Goal: Task Accomplishment & Management: Complete application form

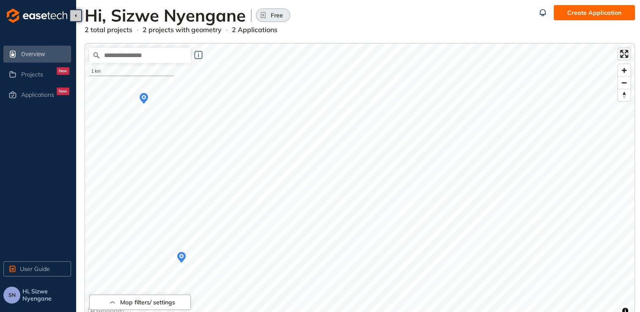
click at [314, 52] on span "Enter fullscreen" at bounding box center [624, 54] width 12 height 12
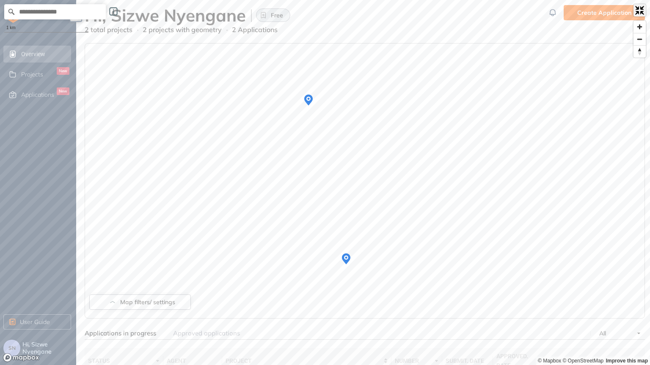
click at [314, 14] on span "Exit fullscreen" at bounding box center [639, 10] width 12 height 12
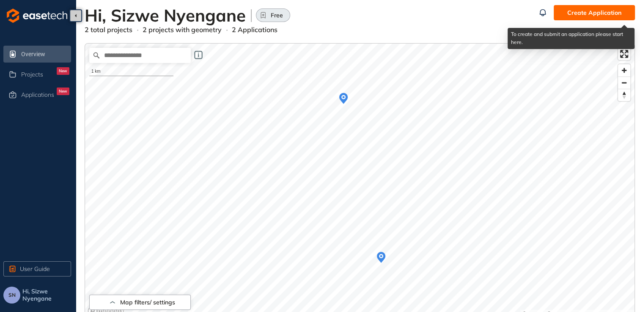
click at [314, 14] on span "Create Application" at bounding box center [594, 12] width 54 height 9
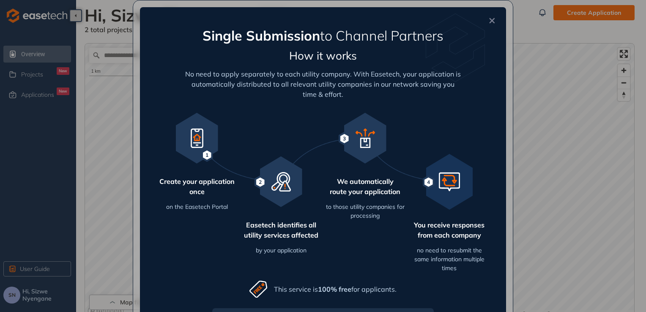
scroll to position [90, 0]
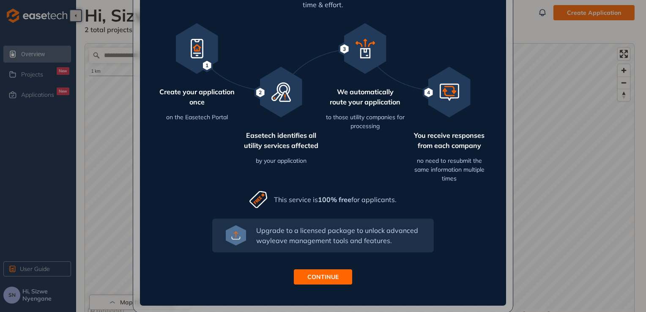
click at [303, 274] on button "CONTINUE" at bounding box center [323, 276] width 58 height 15
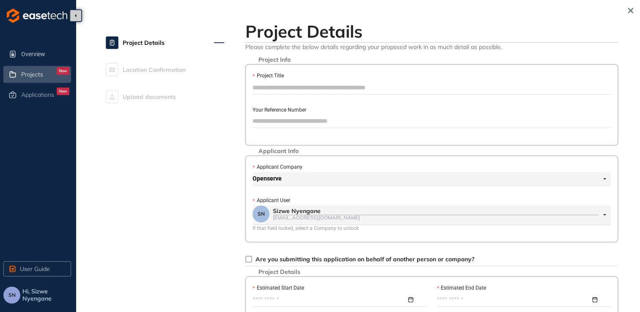
click at [61, 70] on div "New" at bounding box center [63, 71] width 13 height 8
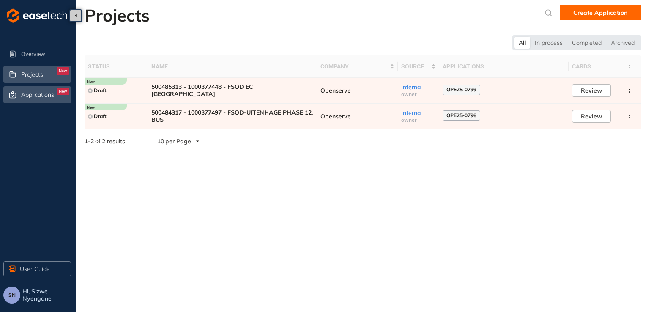
click at [60, 92] on div "New" at bounding box center [63, 92] width 13 height 8
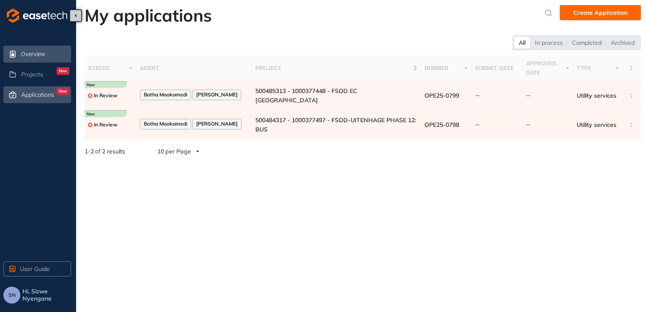
click at [49, 60] on span "Overview" at bounding box center [45, 54] width 48 height 17
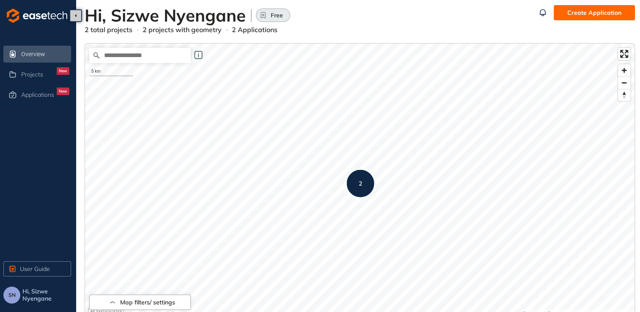
click at [314, 13] on span "Create Application" at bounding box center [594, 12] width 54 height 9
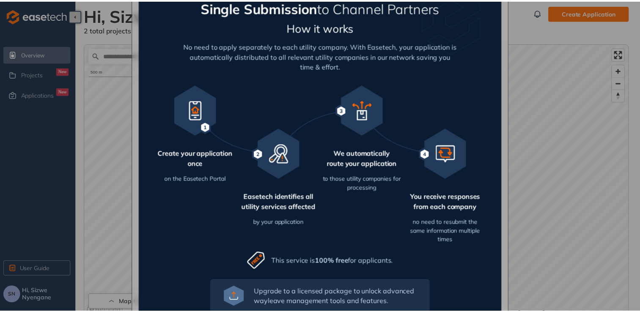
scroll to position [70, 0]
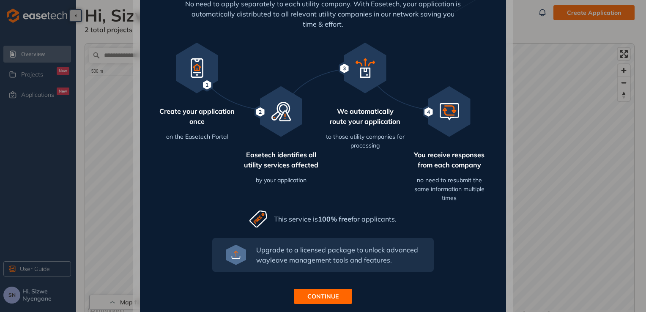
click at [314, 299] on span "CONTINUE" at bounding box center [322, 296] width 31 height 9
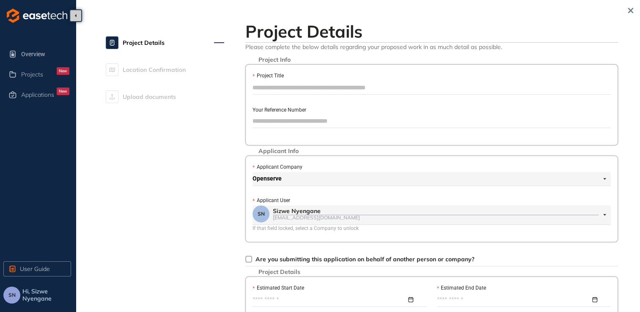
click at [267, 86] on input "Project Title" at bounding box center [431, 87] width 358 height 13
paste input "**********"
type input "**********"
drag, startPoint x: 281, startPoint y: 88, endPoint x: 239, endPoint y: 90, distance: 42.0
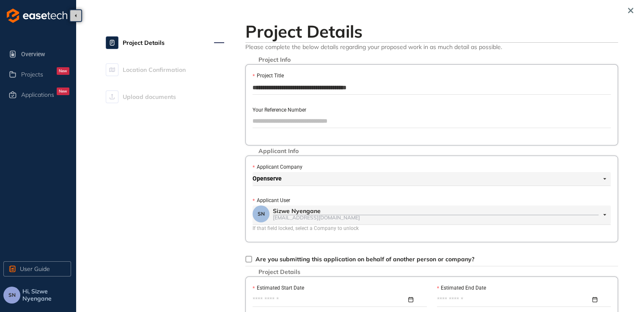
click at [277, 123] on input "Your Reference Number" at bounding box center [431, 121] width 358 height 13
paste input "*********"
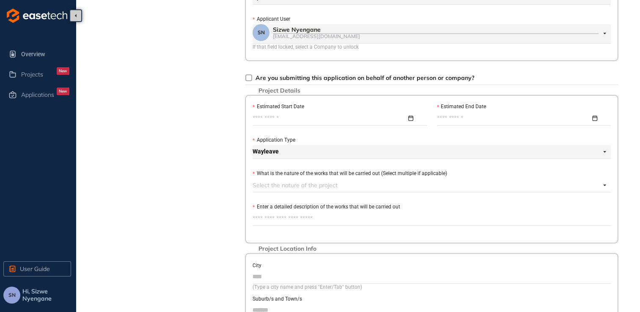
scroll to position [239, 0]
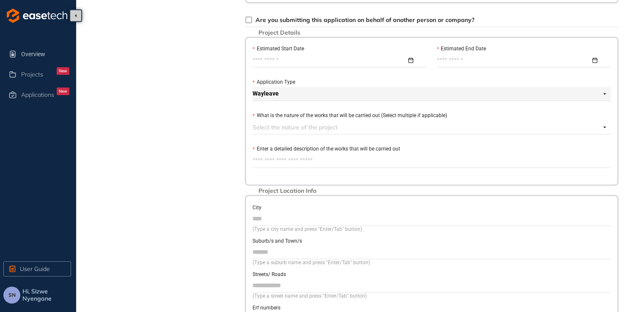
type input "*********"
click at [282, 58] on input "Estimated Start Date" at bounding box center [329, 60] width 154 height 9
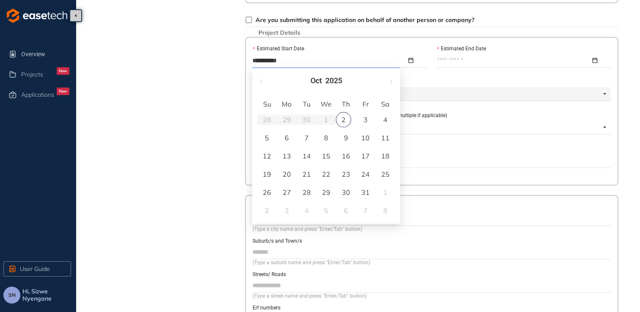
type input "**********"
click at [314, 156] on div "16" at bounding box center [346, 156] width 10 height 10
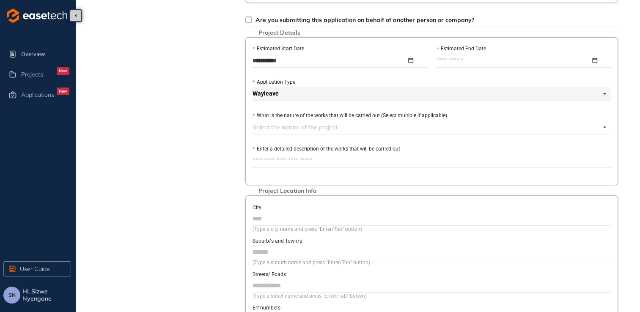
click at [314, 62] on input "Estimated End Date" at bounding box center [514, 60] width 154 height 9
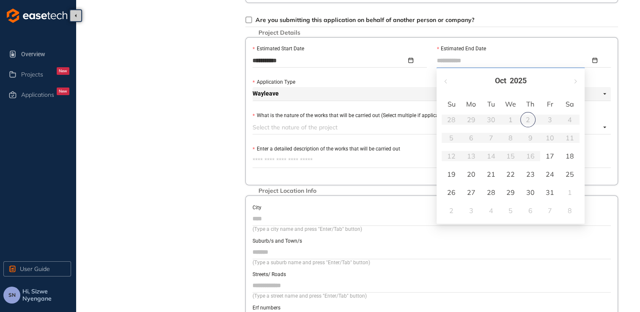
type input "**********"
drag, startPoint x: 578, startPoint y: 77, endPoint x: 574, endPoint y: 84, distance: 7.4
click at [314, 79] on button "button" at bounding box center [574, 80] width 9 height 17
type input "**********"
click at [314, 195] on div "28" at bounding box center [550, 192] width 10 height 10
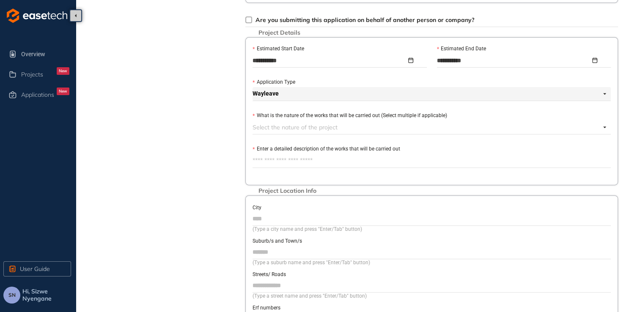
click at [304, 128] on div at bounding box center [426, 127] width 348 height 10
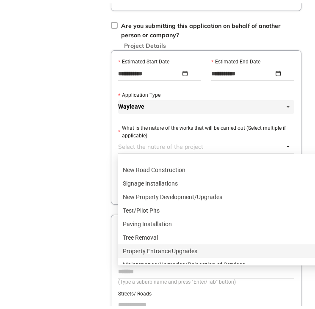
scroll to position [142, 0]
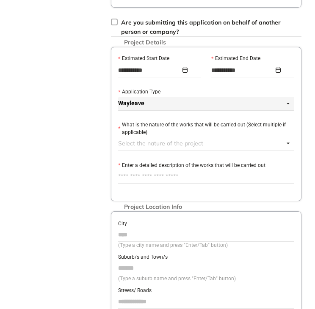
click at [142, 145] on div at bounding box center [201, 143] width 166 height 10
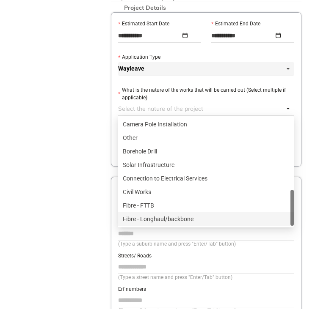
scroll to position [358, 0]
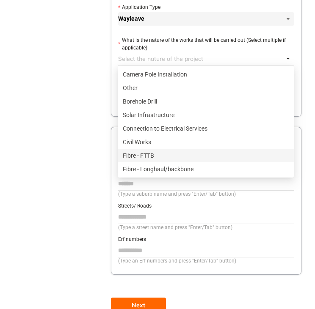
click at [143, 152] on div "Fibre - FTTB" at bounding box center [206, 155] width 166 height 9
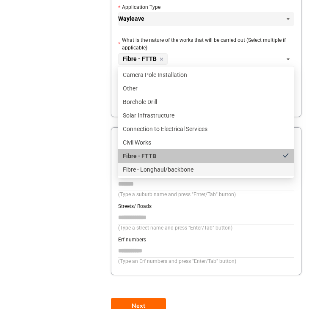
click at [174, 168] on div "Fibre - Longhaul/backbone" at bounding box center [206, 169] width 166 height 9
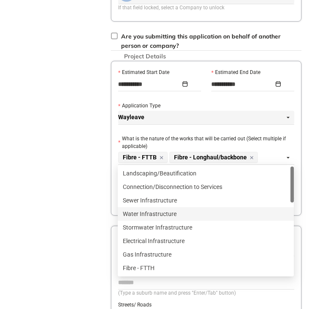
scroll to position [245, 0]
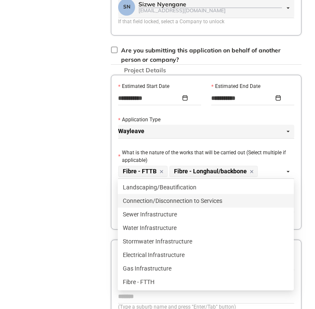
click at [90, 199] on div "**********" at bounding box center [157, 116] width 304 height 645
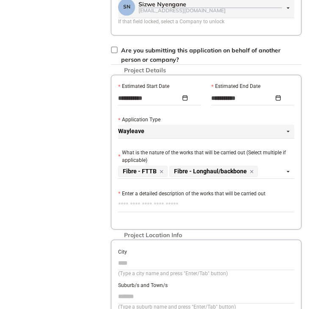
click at [144, 204] on textarea "Enter a detailed description of the works that will be carried out" at bounding box center [206, 205] width 176 height 14
click at [199, 207] on textarea "Enter a detailed description of the works that will be carried out" at bounding box center [206, 205] width 176 height 14
paste textarea "**********"
type textarea "**********"
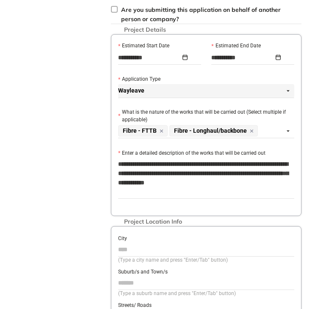
scroll to position [302, 0]
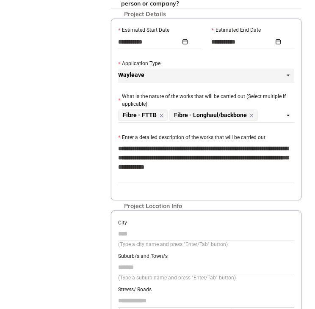
type textarea "**********"
type input "*******"
click at [154, 265] on input "Suburb/s and Town/s" at bounding box center [206, 267] width 176 height 13
type input "*"
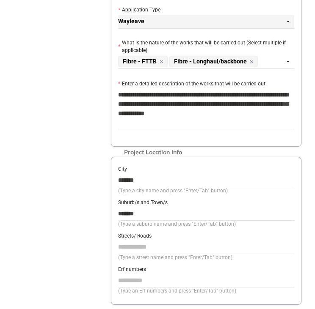
scroll to position [358, 0]
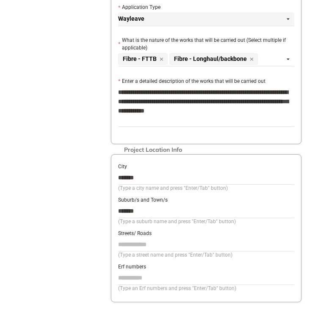
type input "*******"
click at [139, 240] on input "Streets/ Roads" at bounding box center [206, 244] width 176 height 13
click at [166, 245] on input "Streets/ Roads" at bounding box center [206, 244] width 176 height 13
paste input "**********"
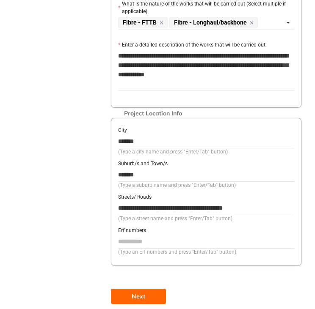
scroll to position [405, 0]
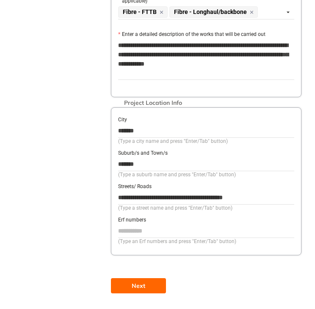
type input "**********"
click at [142, 284] on span "Next" at bounding box center [139, 285] width 14 height 9
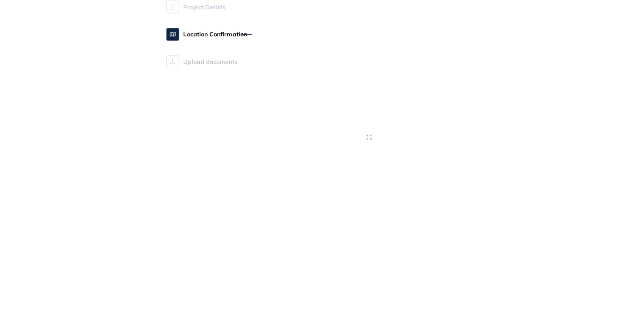
scroll to position [67, 0]
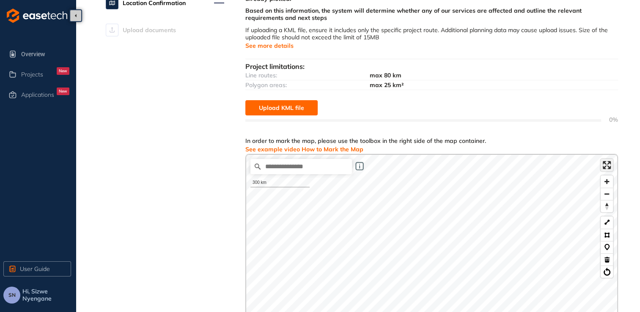
click at [314, 168] on span "Enter fullscreen" at bounding box center [606, 165] width 12 height 12
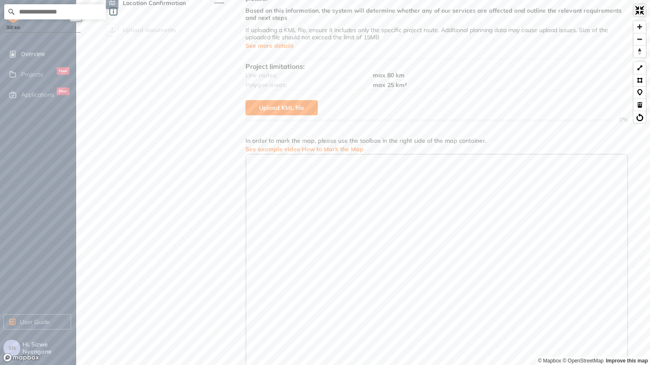
click at [314, 13] on span "Exit fullscreen" at bounding box center [639, 10] width 12 height 12
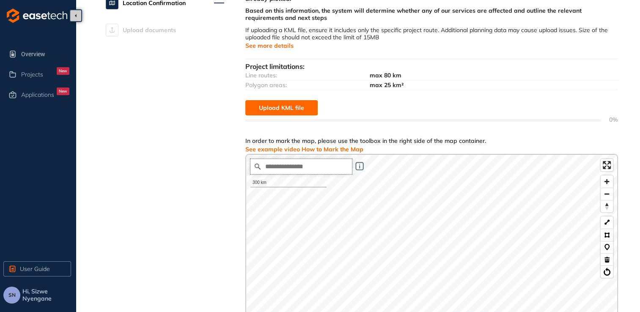
click at [271, 167] on input "Search place..." at bounding box center [300, 166] width 101 height 15
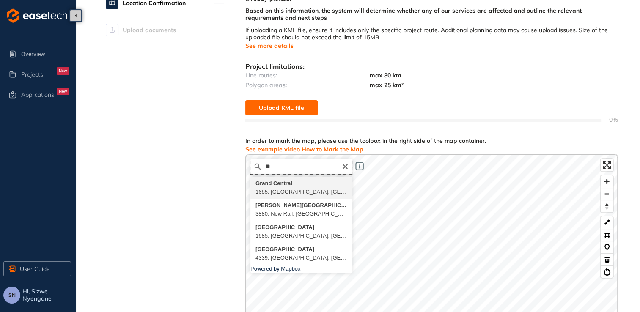
type input "*"
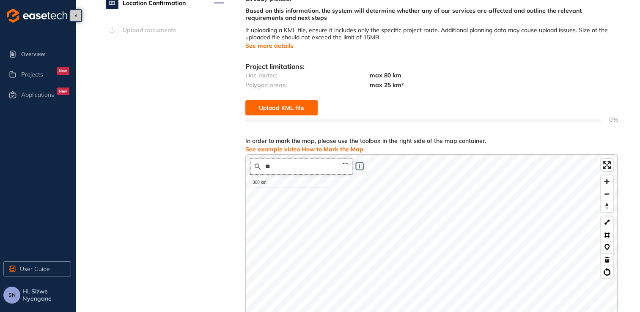
type input "*"
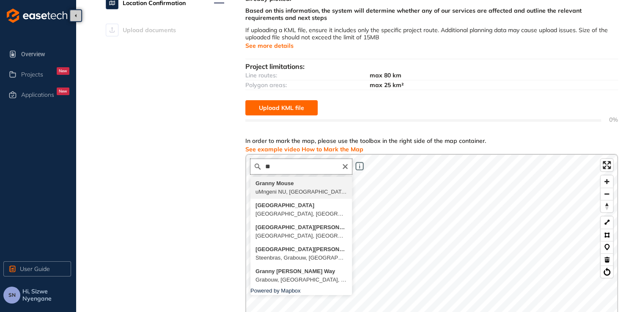
type input "*"
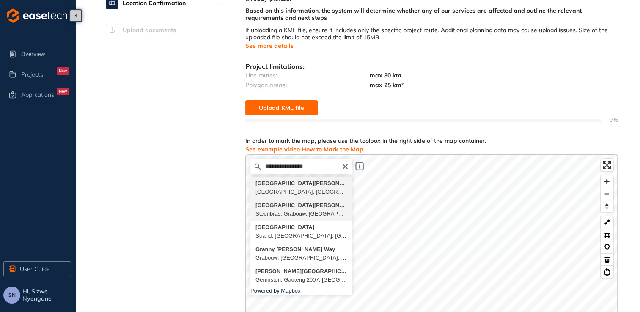
type input "**********"
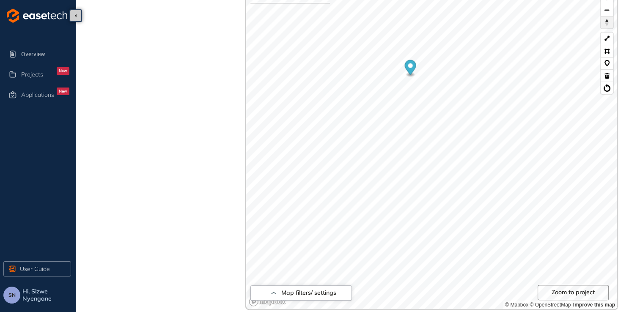
scroll to position [250, 0]
click at [314, 38] on button at bounding box center [606, 39] width 12 height 12
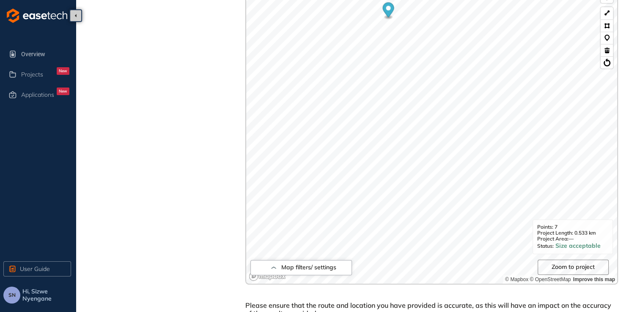
scroll to position [324, 0]
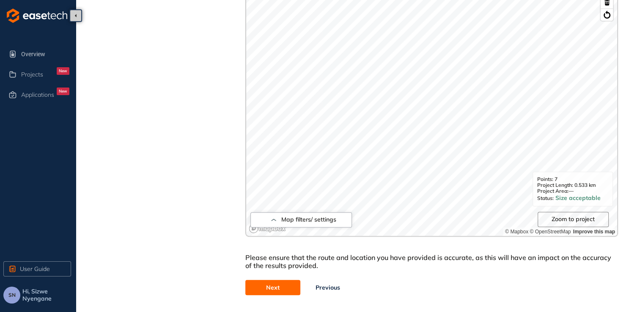
click at [298, 285] on button "Next" at bounding box center [272, 287] width 55 height 15
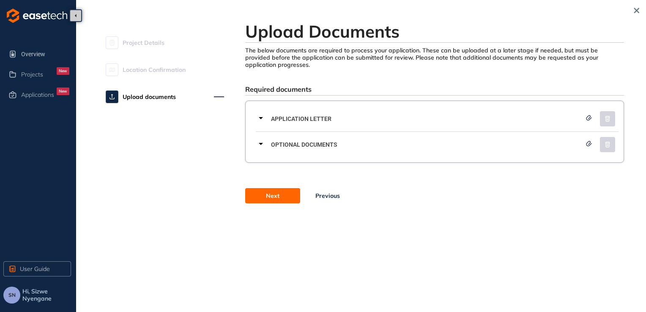
click at [259, 120] on icon at bounding box center [261, 118] width 10 height 10
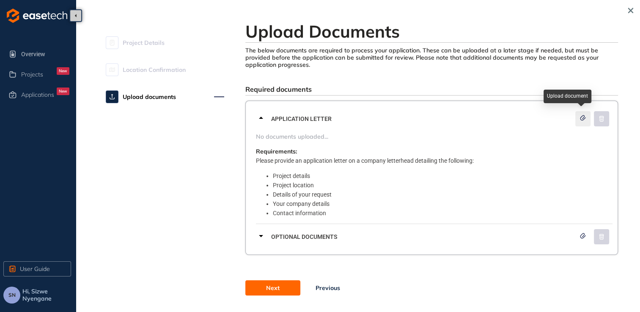
click at [314, 119] on icon "button" at bounding box center [582, 118] width 8 height 6
click at [314, 116] on icon "button" at bounding box center [582, 118] width 8 height 6
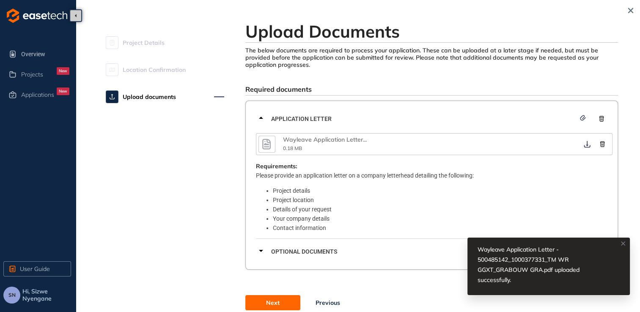
scroll to position [32, 0]
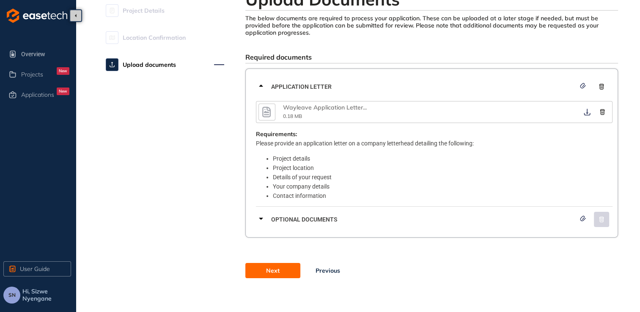
click at [263, 217] on icon at bounding box center [261, 219] width 10 height 10
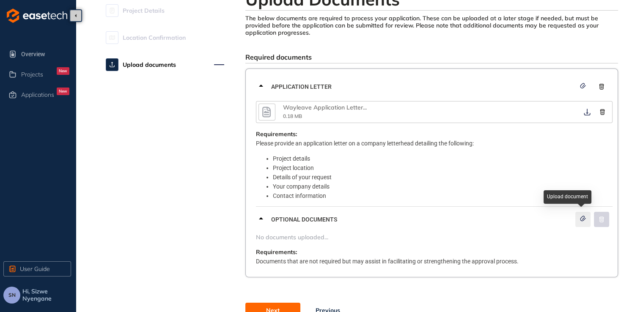
click at [314, 218] on icon "button" at bounding box center [582, 218] width 5 height 5
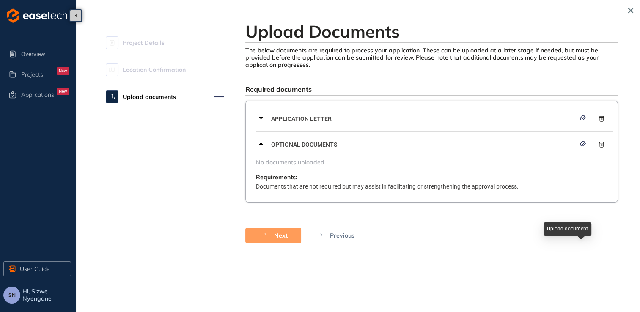
scroll to position [0, 0]
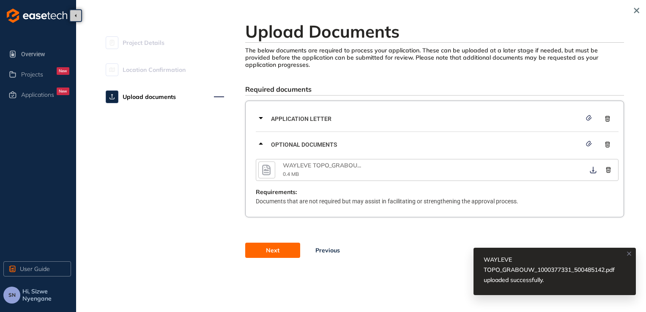
click at [290, 252] on button "Next" at bounding box center [272, 250] width 55 height 15
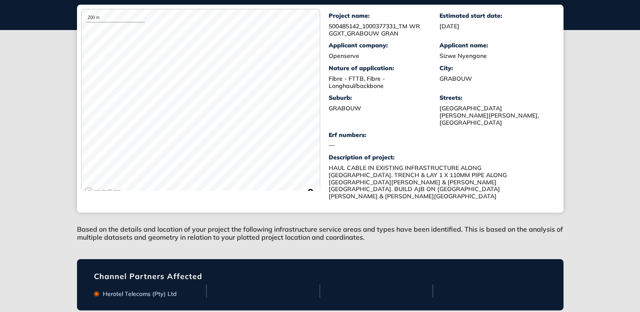
scroll to position [189, 0]
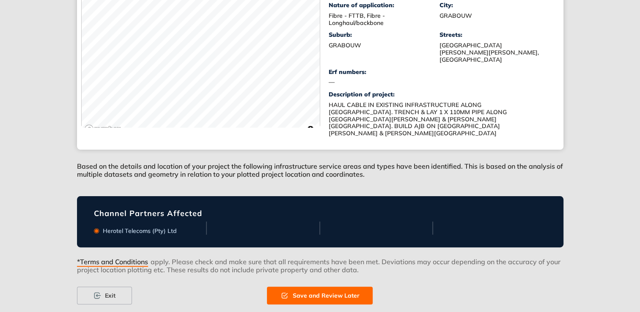
click at [132, 258] on span "*Terms and Conditions" at bounding box center [112, 262] width 71 height 9
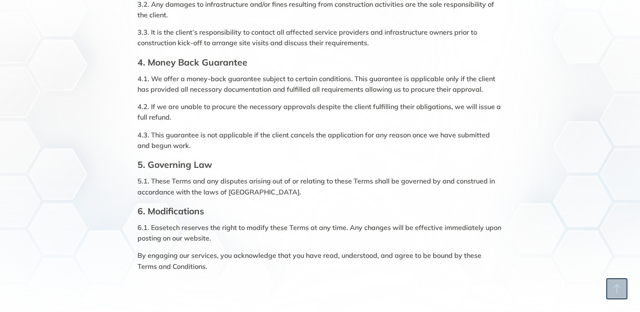
click at [314, 288] on icon "button" at bounding box center [617, 289] width 0 height 8
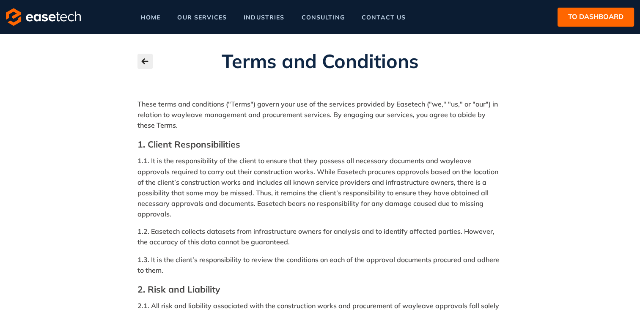
click at [145, 67] on button "button" at bounding box center [144, 61] width 15 height 15
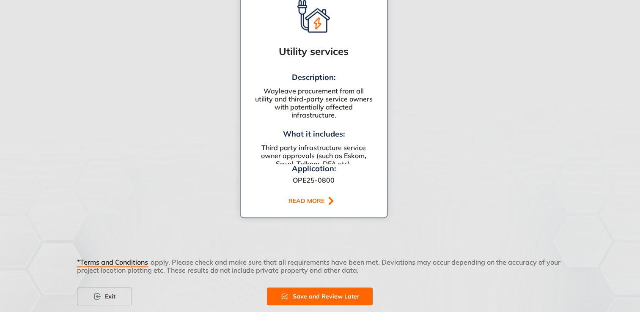
scroll to position [536, 0]
click at [314, 291] on span "Save and Review Later" at bounding box center [325, 295] width 67 height 9
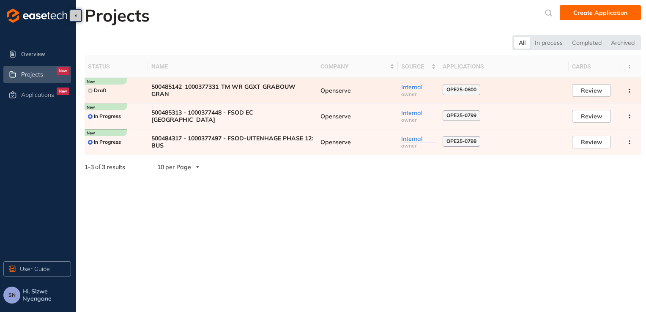
click at [314, 89] on span "OPE25-0800" at bounding box center [462, 90] width 30 height 6
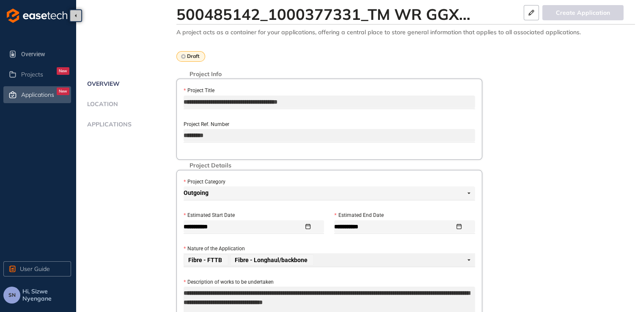
click at [47, 93] on span "Applications" at bounding box center [37, 94] width 33 height 7
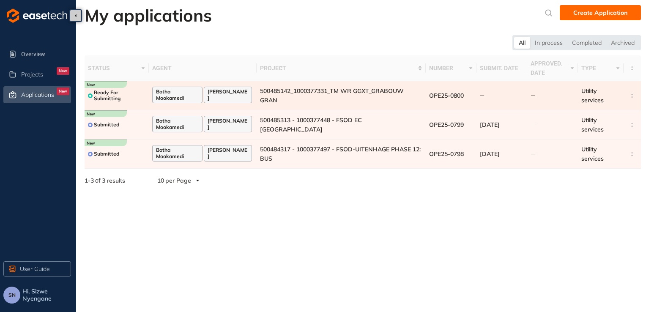
click at [122, 94] on span "Ready For Submitting" at bounding box center [120, 96] width 52 height 12
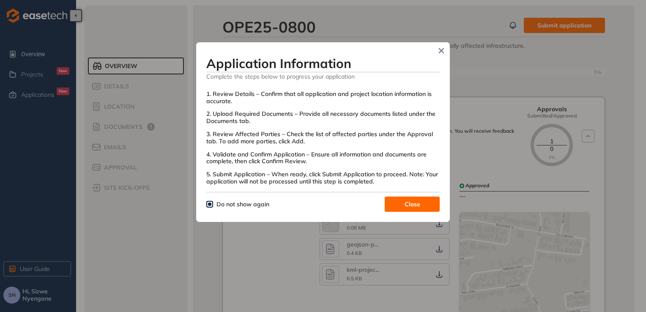
drag, startPoint x: 430, startPoint y: 203, endPoint x: 445, endPoint y: 194, distance: 18.4
click at [314, 203] on button "Close" at bounding box center [412, 204] width 55 height 15
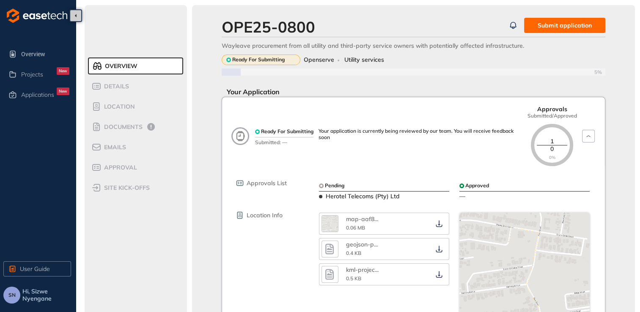
click at [314, 28] on span "Submit application" at bounding box center [564, 25] width 54 height 9
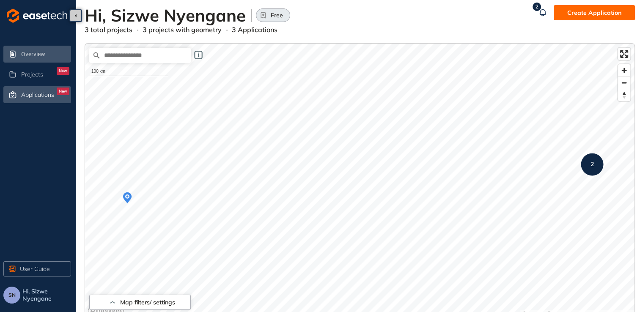
click at [42, 96] on span "Applications" at bounding box center [37, 94] width 33 height 7
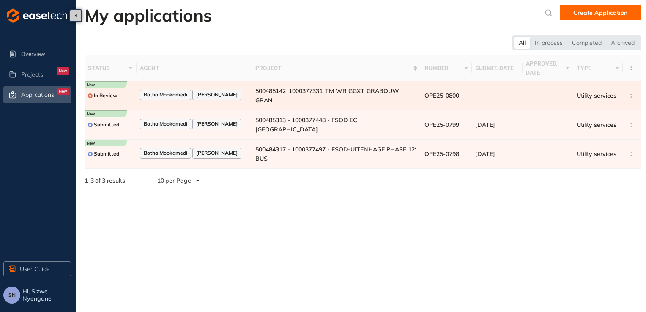
click at [108, 93] on span "In Review" at bounding box center [106, 96] width 24 height 6
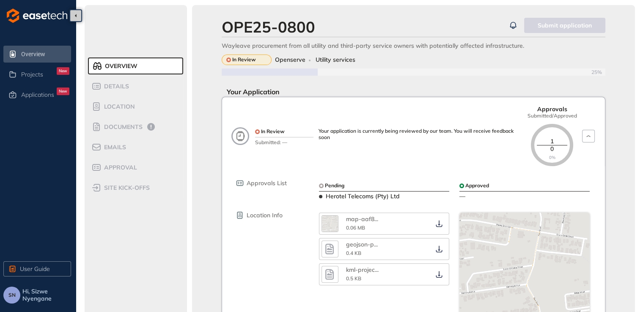
click at [34, 56] on span "Overview" at bounding box center [45, 54] width 48 height 17
